Goal: Check status: Check status

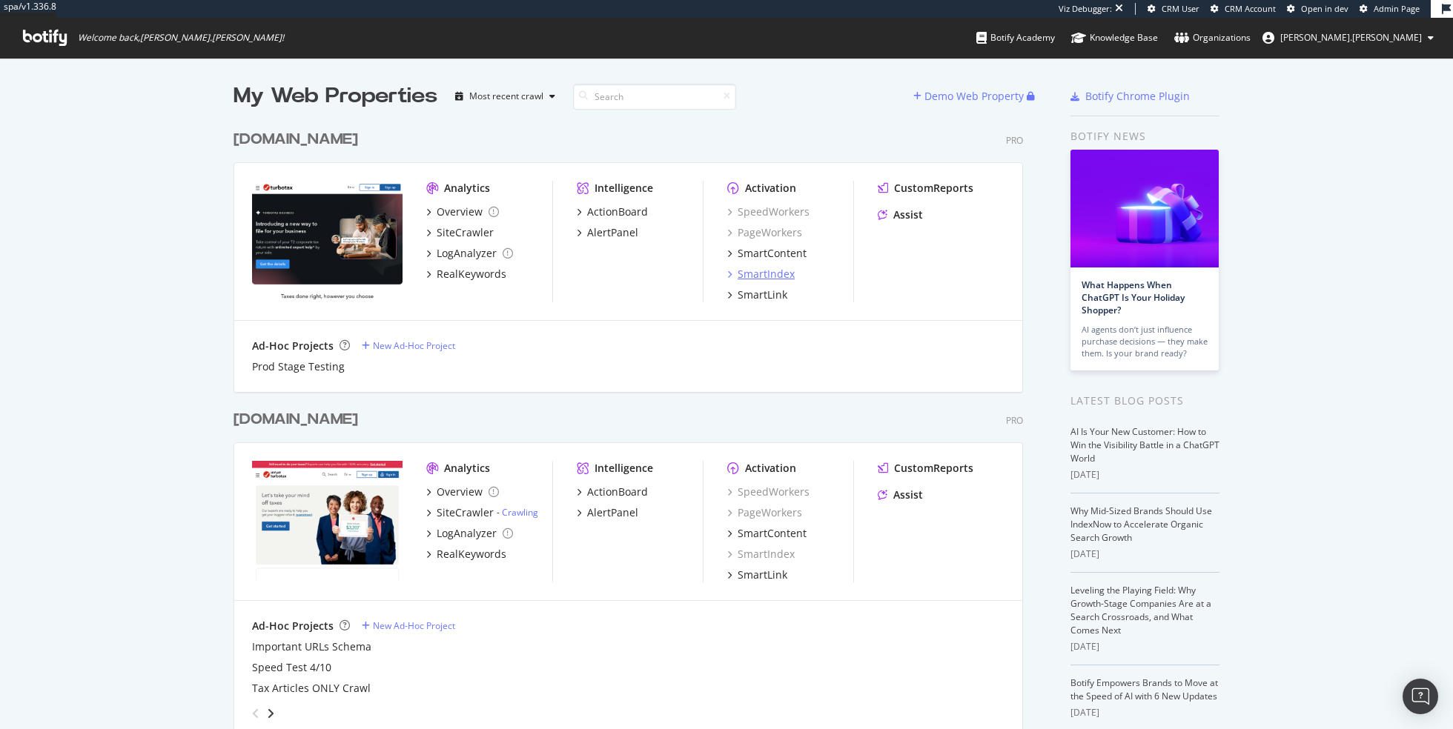
click at [786, 276] on div "SmartIndex" at bounding box center [765, 274] width 57 height 15
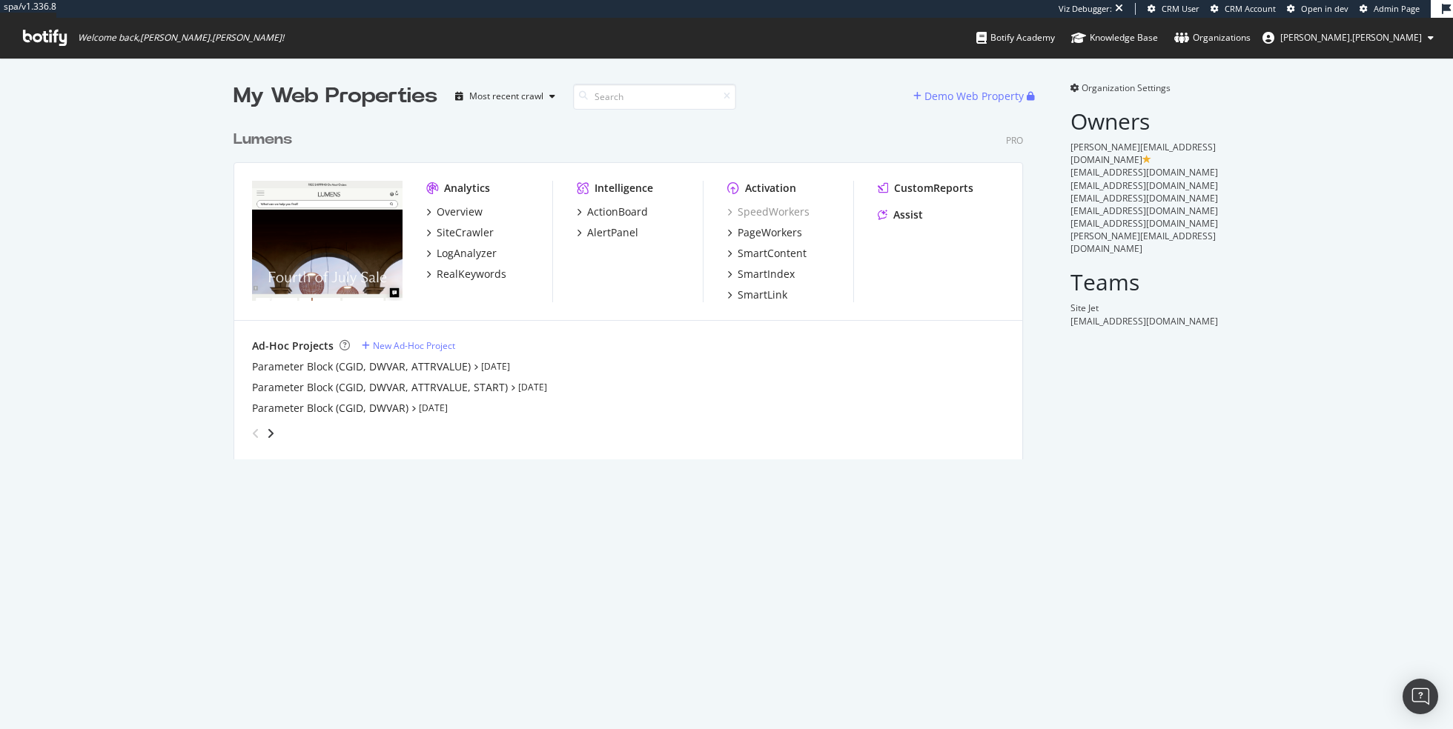
scroll to position [348, 800]
click at [477, 227] on div "SiteCrawler" at bounding box center [465, 232] width 57 height 15
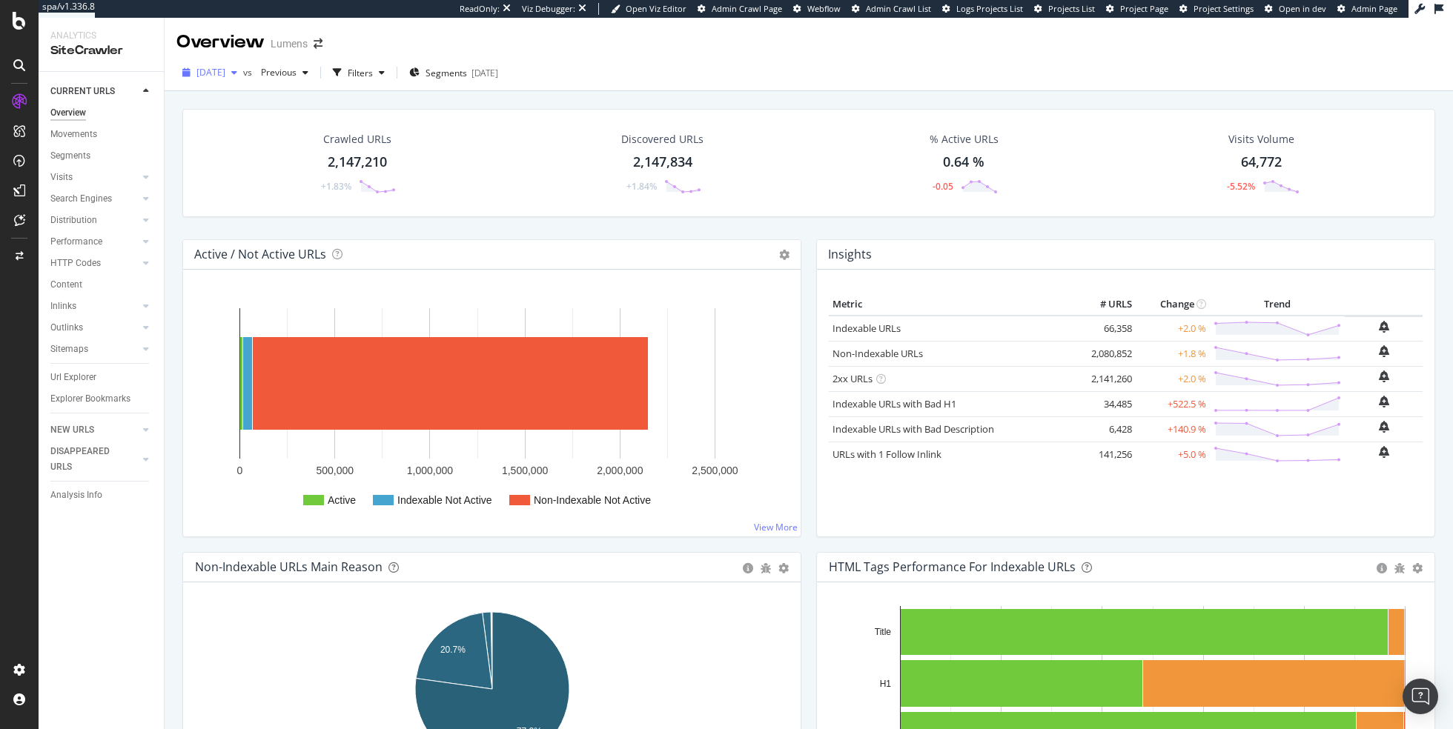
click at [225, 75] on span "[DATE]" at bounding box center [210, 72] width 29 height 13
click at [225, 75] on span "2025 Aug. 3rd" at bounding box center [210, 72] width 29 height 13
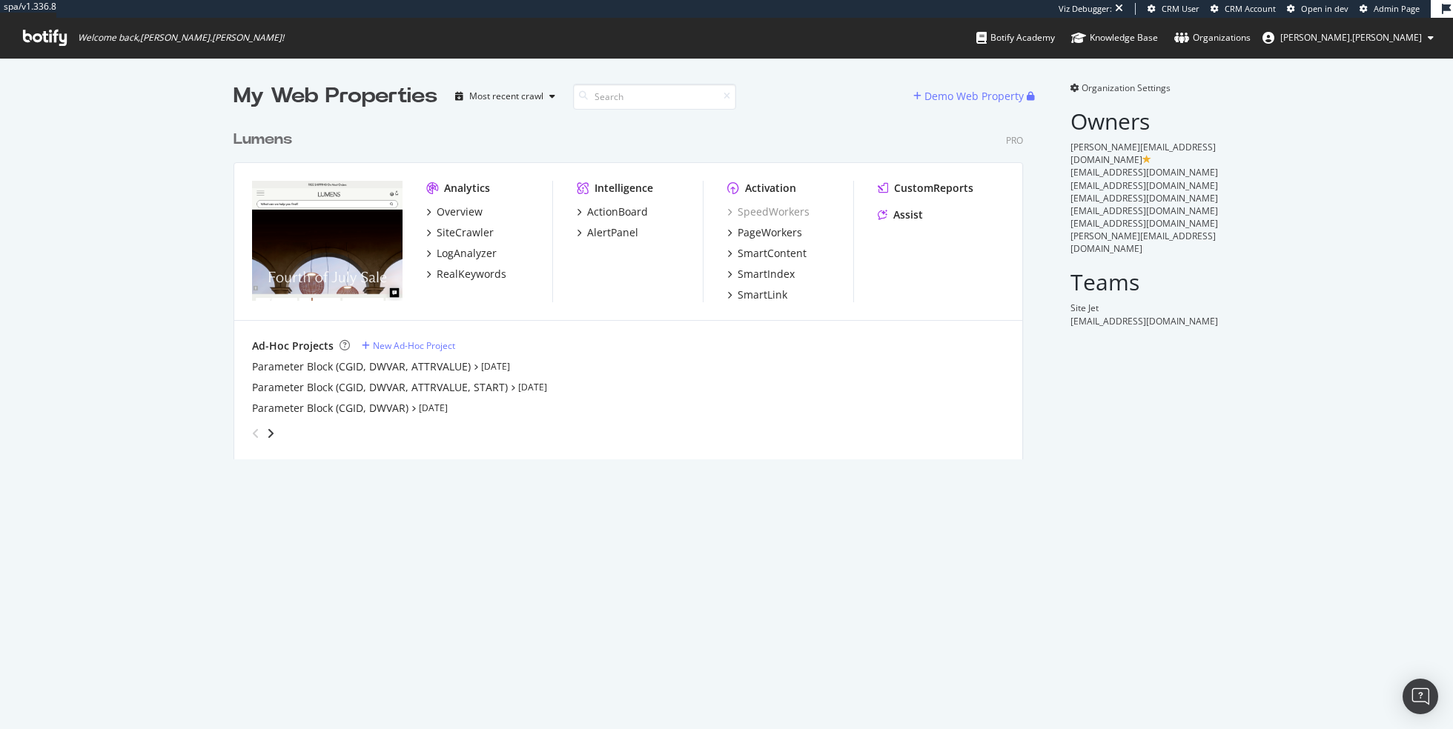
scroll to position [348, 800]
click at [468, 228] on div "SiteCrawler" at bounding box center [465, 232] width 57 height 15
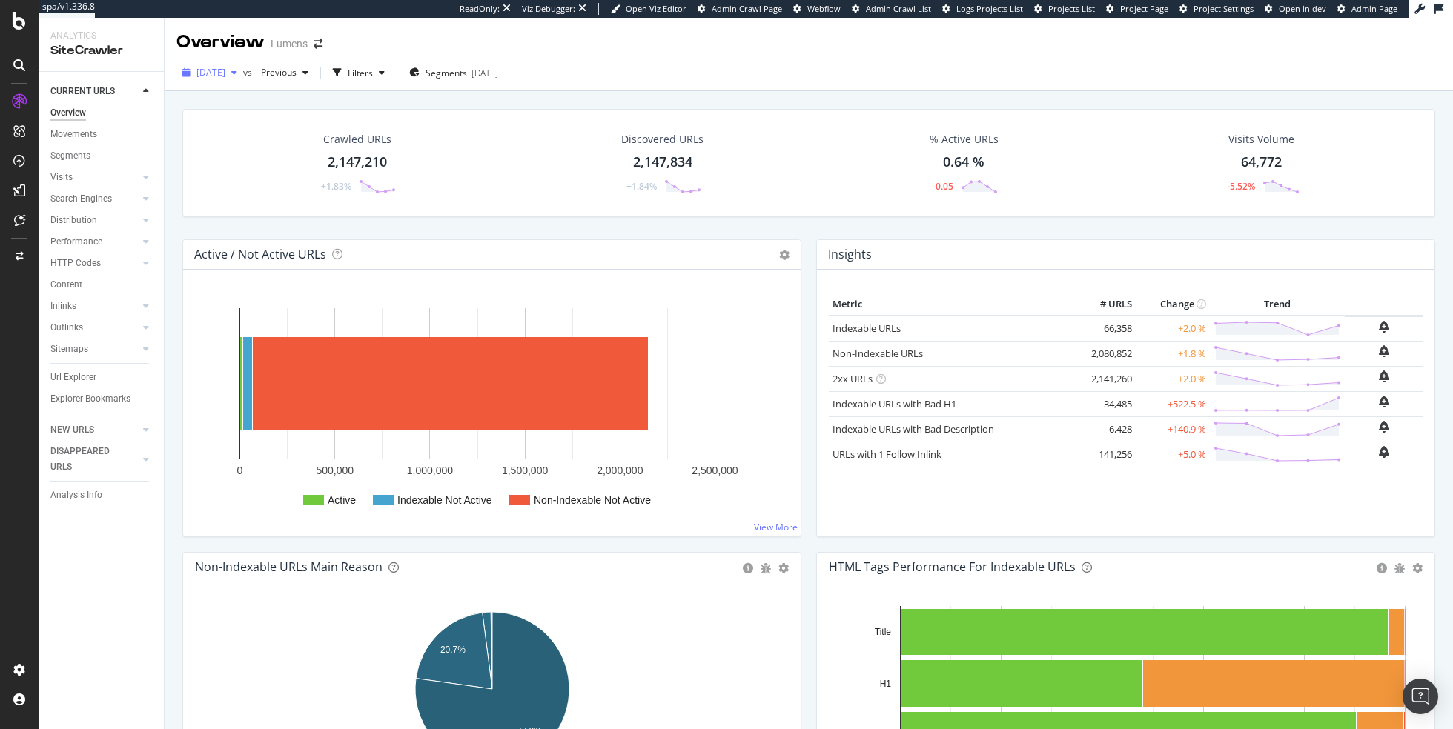
click at [225, 73] on span "[DATE]" at bounding box center [210, 72] width 29 height 13
click at [66, 629] on div "Crawl Manager" at bounding box center [134, 628] width 177 height 12
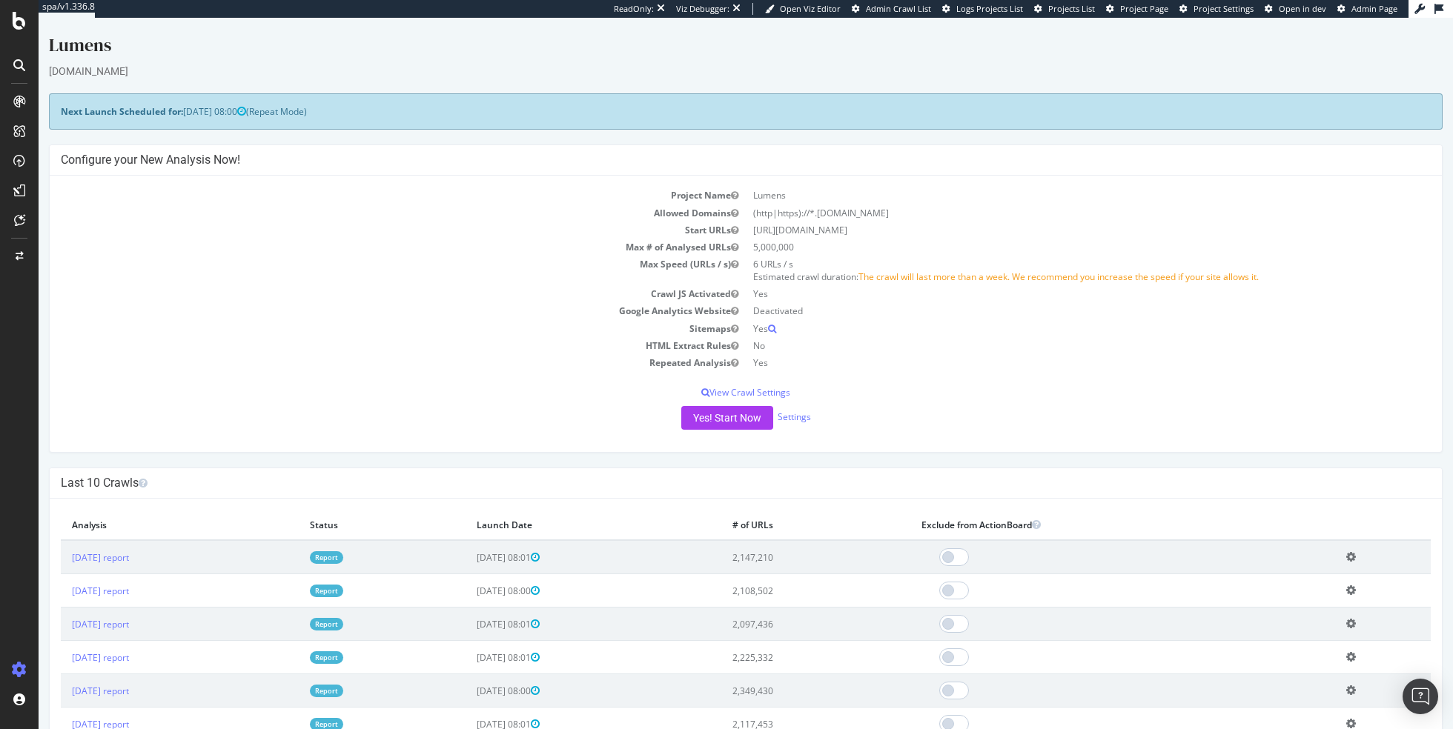
scroll to position [99, 0]
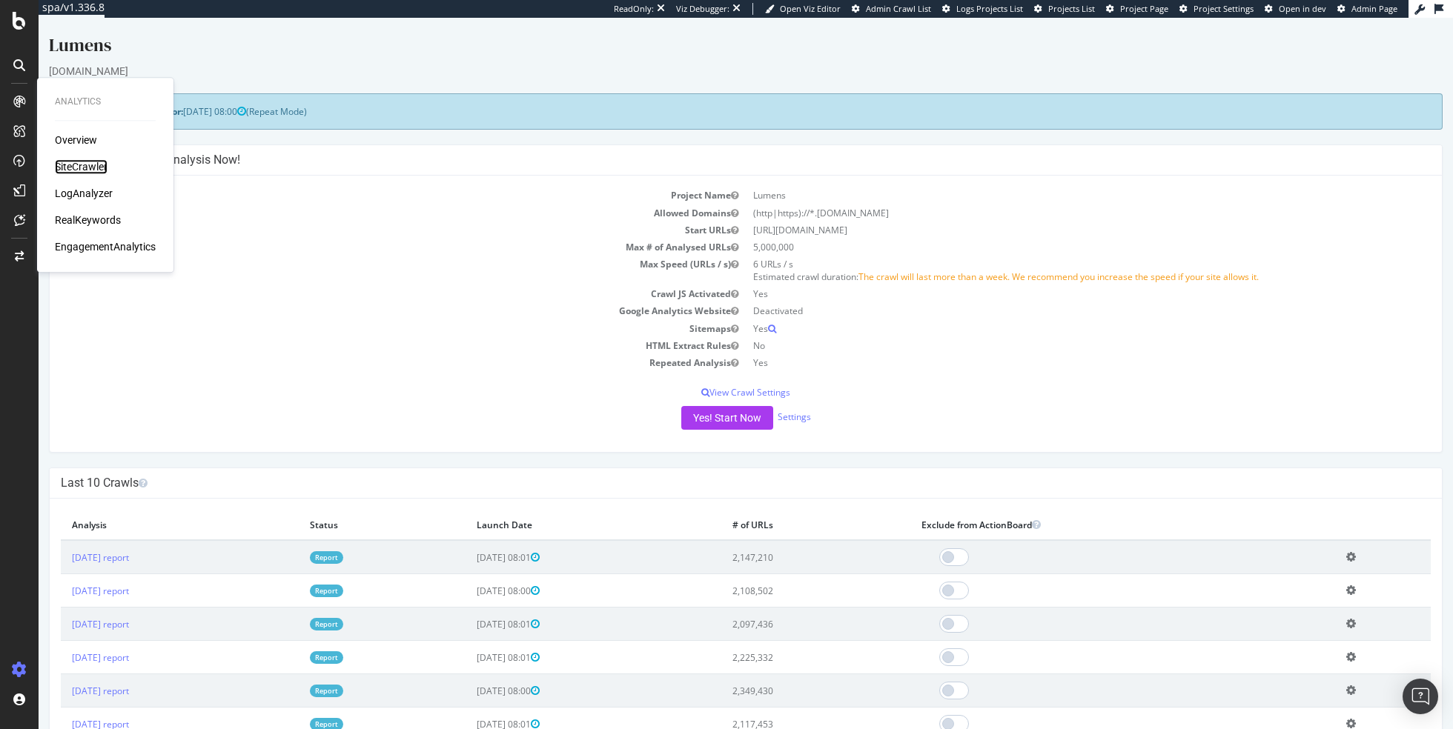
click at [79, 163] on div "SiteCrawler" at bounding box center [81, 166] width 53 height 15
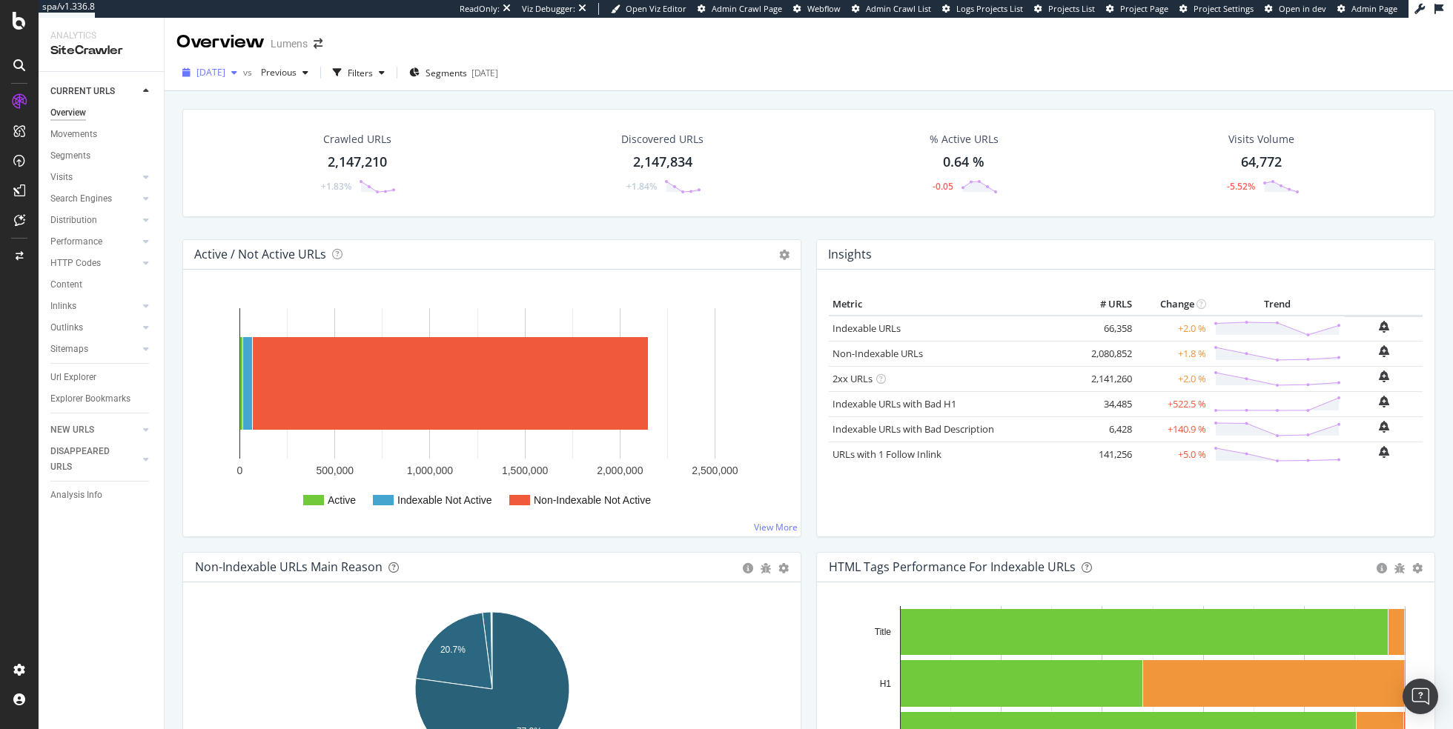
click at [240, 79] on div "[DATE]" at bounding box center [209, 73] width 67 height 22
click at [82, 632] on div "Crawl Manager" at bounding box center [134, 628] width 177 height 12
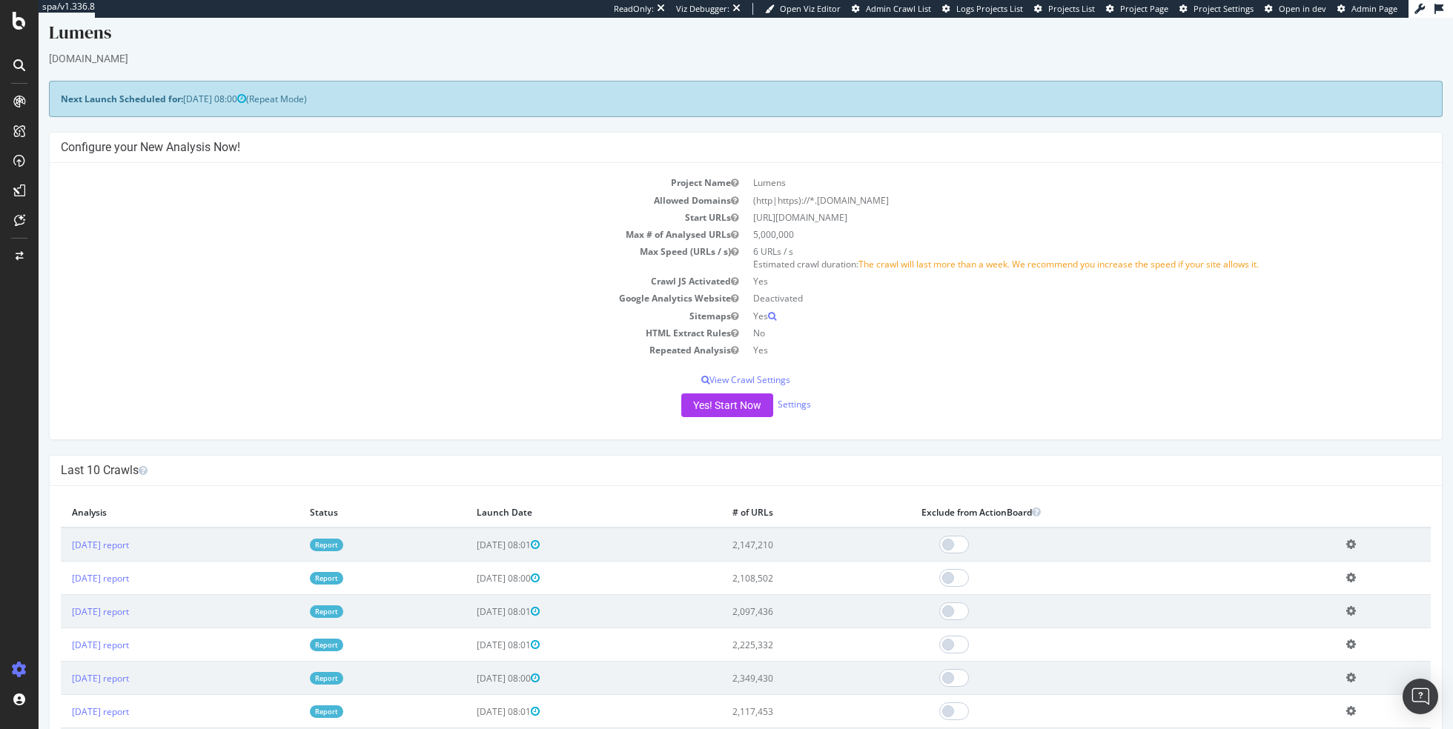
scroll to position [10, 0]
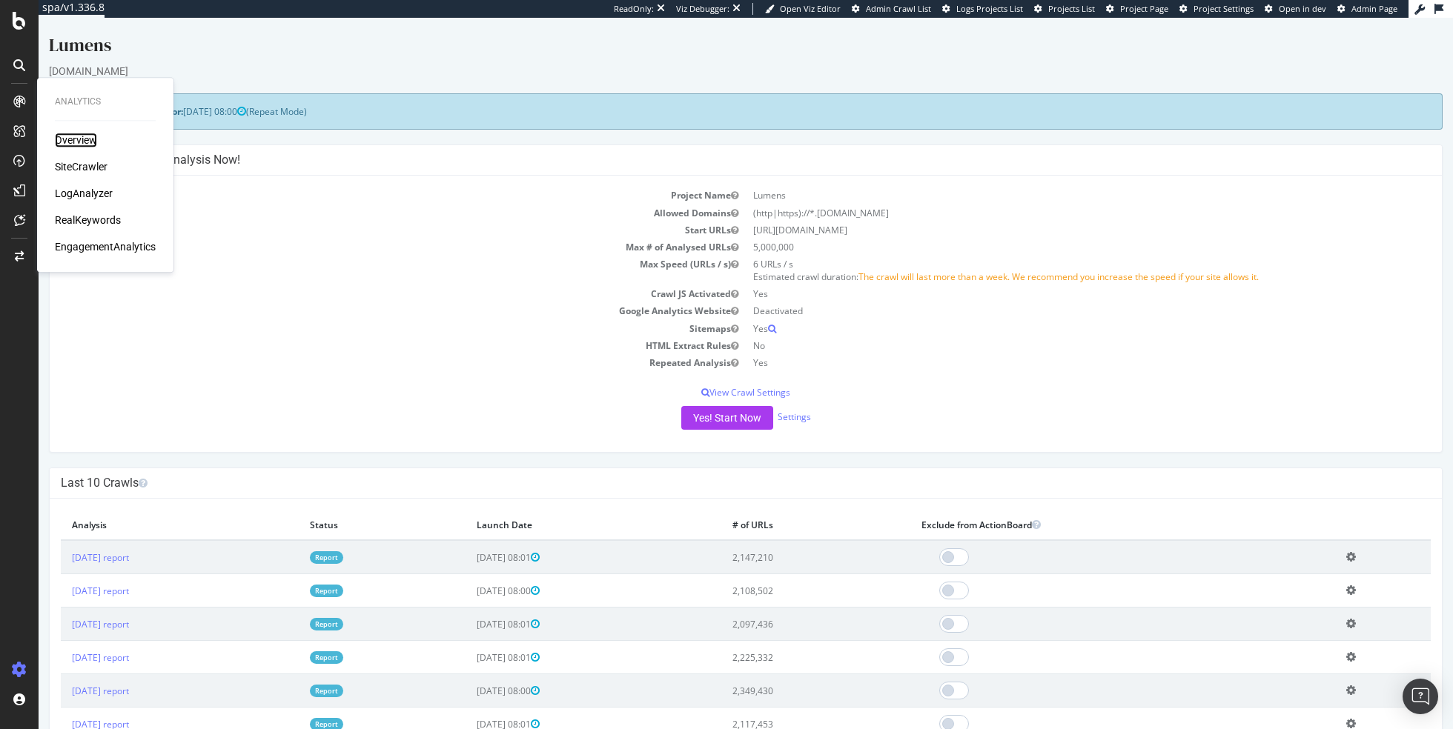
click at [59, 138] on div "Overview" at bounding box center [76, 140] width 42 height 15
